Goal: Task Accomplishment & Management: Complete application form

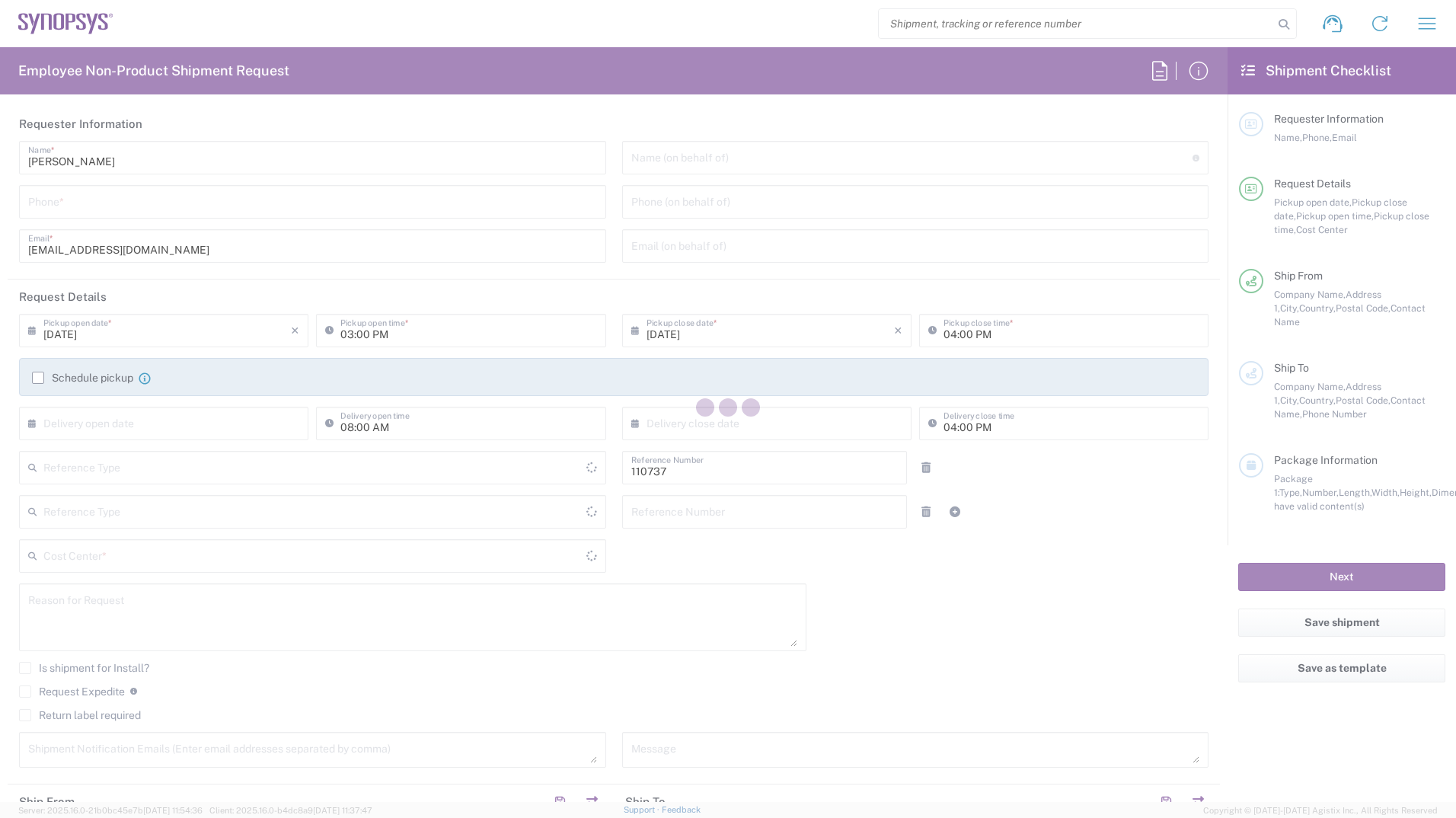
type input "Department"
type input "SE80, CIO, IT, Synpl 110737"
type input "Delivered at Place"
type input "[GEOGRAPHIC_DATA]"
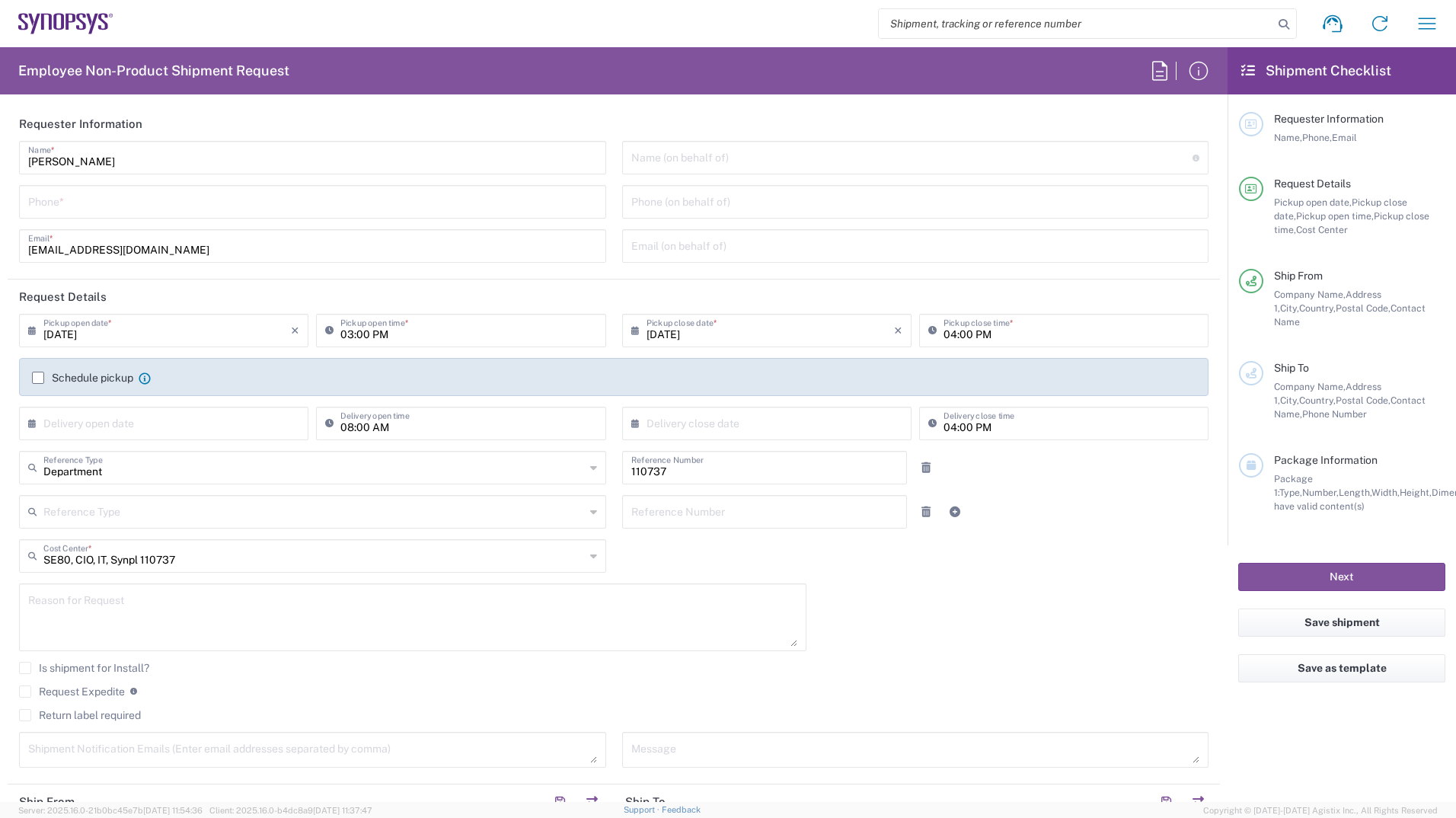
type input "[GEOGRAPHIC_DATA]"
type input "Lund SE80"
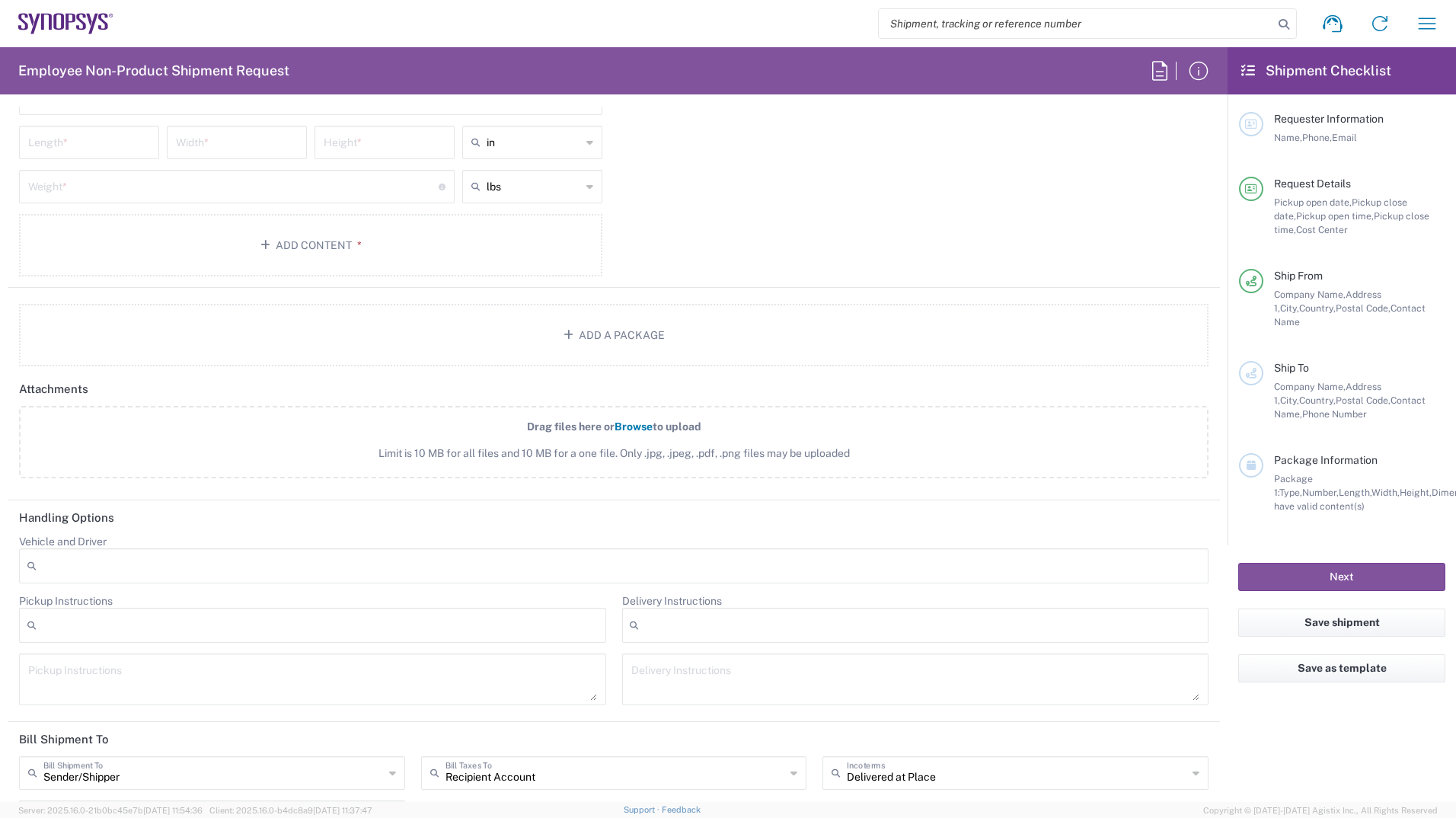
scroll to position [1643, 0]
